Goal: Task Accomplishment & Management: Manage account settings

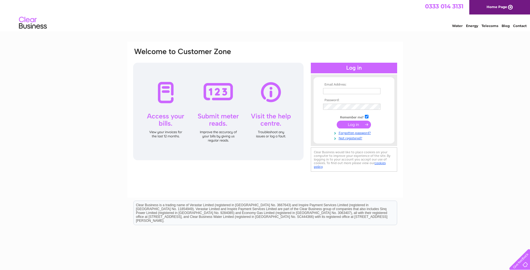
type input "[EMAIL_ADDRESS][DOMAIN_NAME]"
click at [351, 124] on input "submit" at bounding box center [353, 124] width 34 height 8
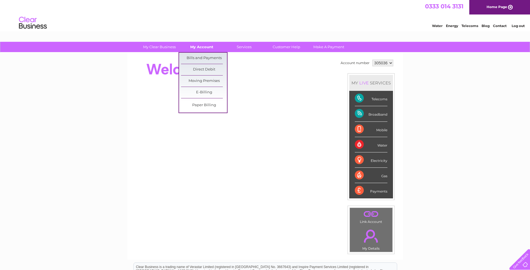
click at [208, 44] on link "My Account" at bounding box center [202, 47] width 46 height 10
click at [212, 60] on link "Bills and Payments" at bounding box center [204, 58] width 46 height 11
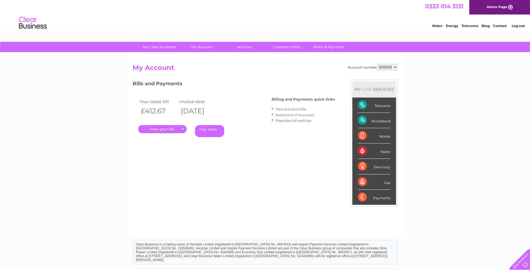
click at [170, 128] on link "." at bounding box center [162, 129] width 48 height 8
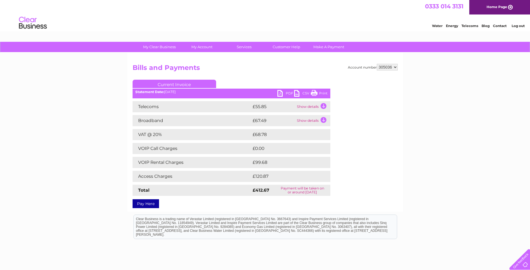
click at [286, 95] on link "PDF" at bounding box center [285, 94] width 17 height 8
click at [281, 93] on link "PDF" at bounding box center [285, 94] width 17 height 8
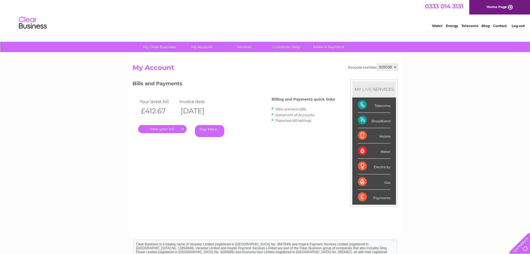
click at [287, 109] on link "View previous bills" at bounding box center [290, 109] width 31 height 4
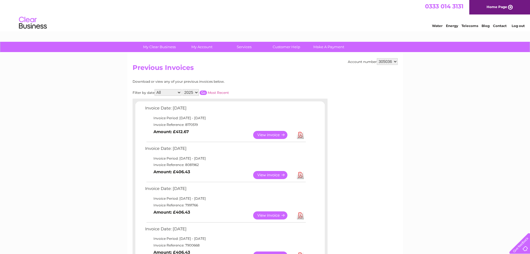
click at [277, 172] on link "View" at bounding box center [273, 175] width 41 height 8
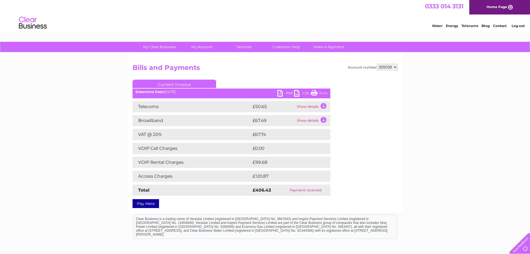
click at [279, 92] on link "PDF" at bounding box center [285, 94] width 17 height 8
